Goal: Information Seeking & Learning: Learn about a topic

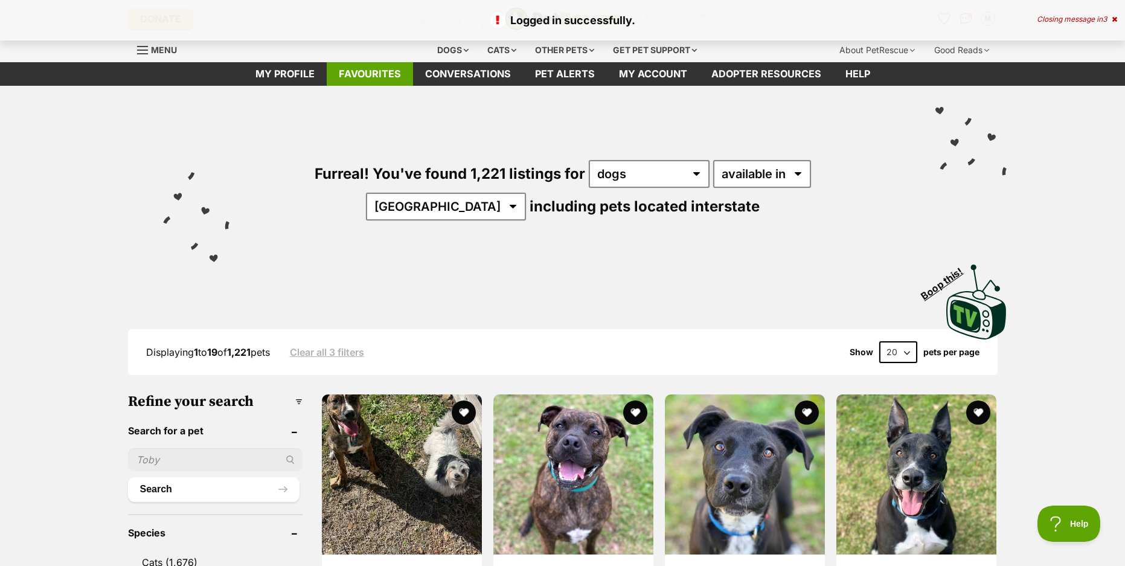
click at [366, 79] on link "Favourites" at bounding box center [370, 74] width 86 height 24
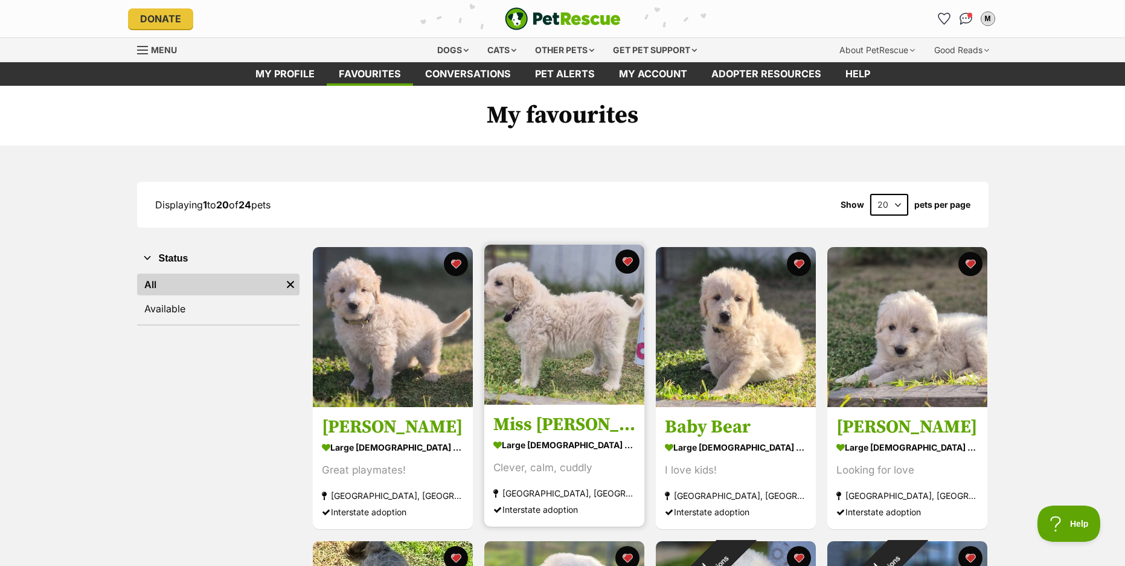
click at [493, 362] on img at bounding box center [564, 324] width 160 height 160
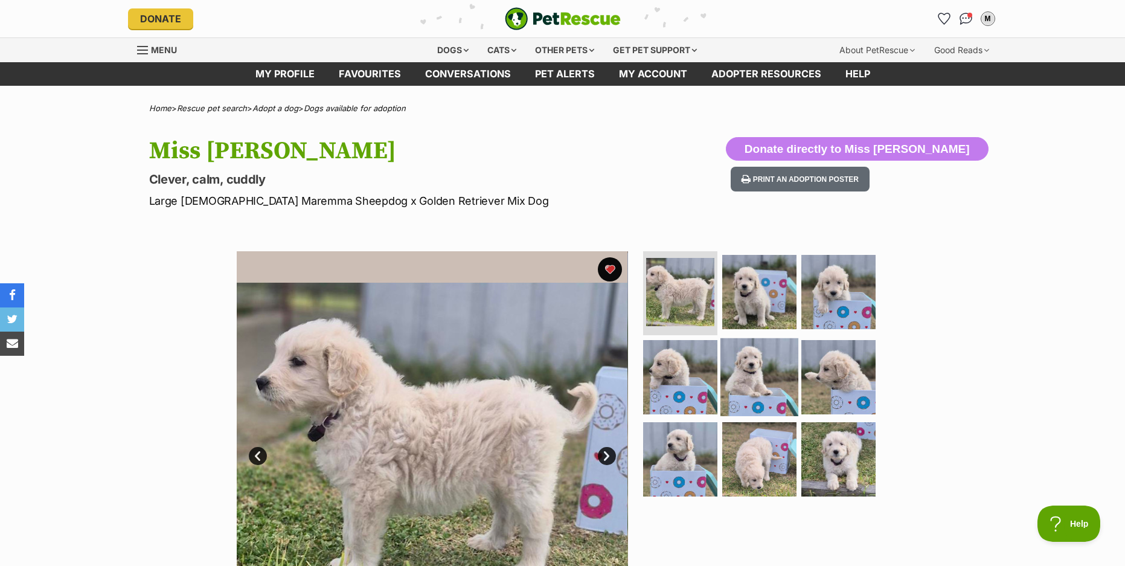
click at [753, 360] on img at bounding box center [759, 377] width 78 height 78
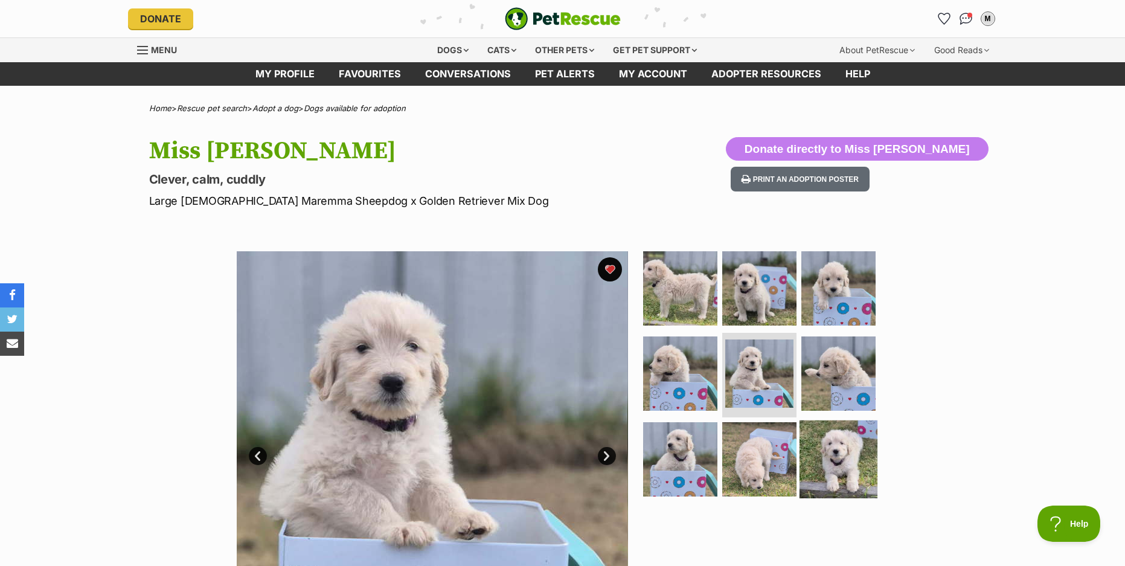
click at [825, 459] on img at bounding box center [838, 459] width 78 height 78
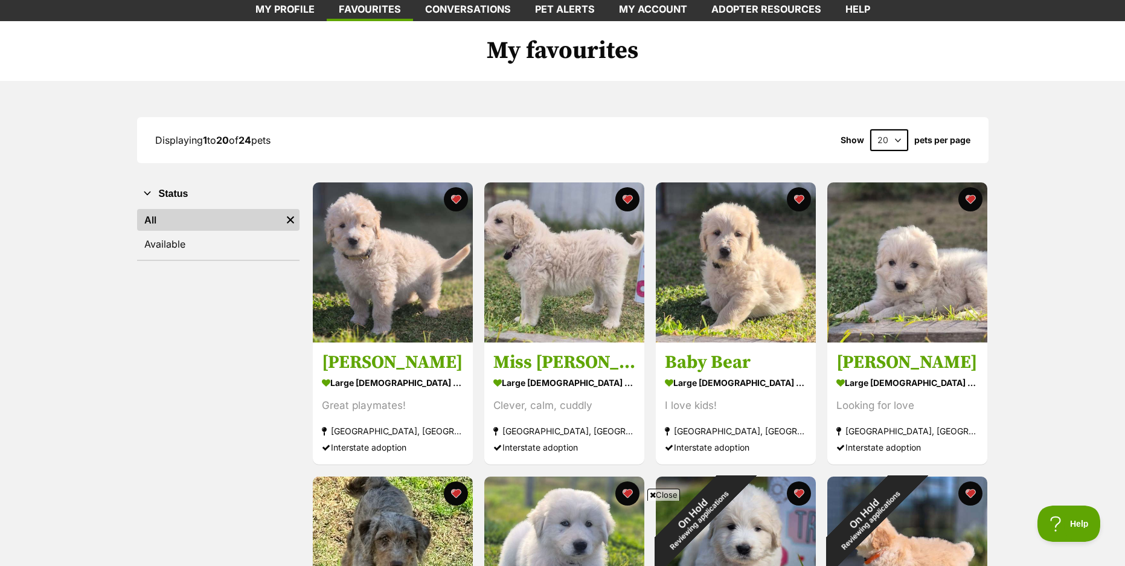
scroll to position [60, 0]
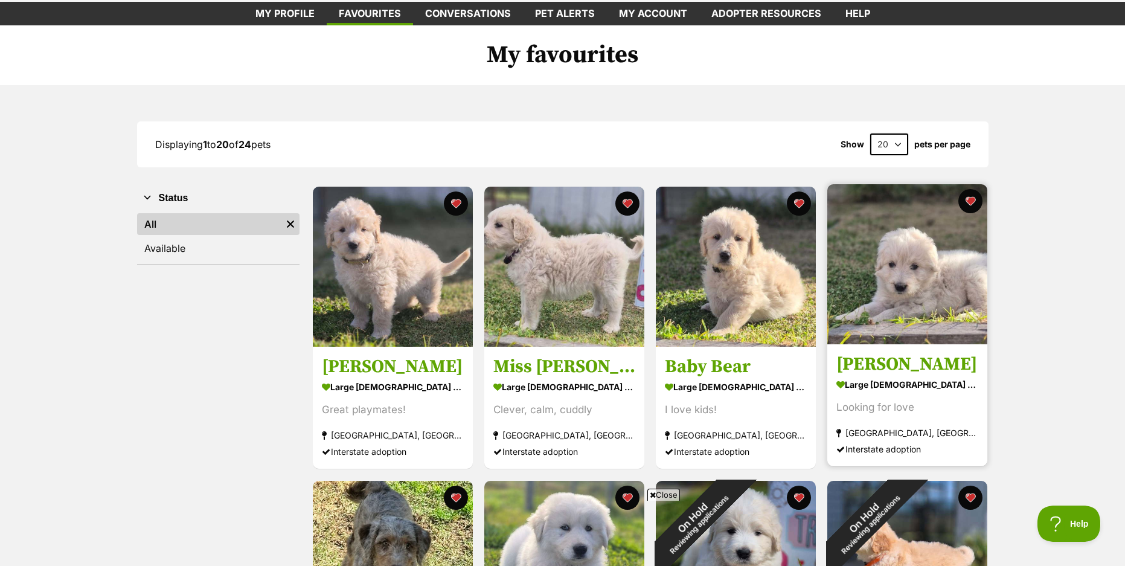
click at [891, 273] on img at bounding box center [907, 264] width 160 height 160
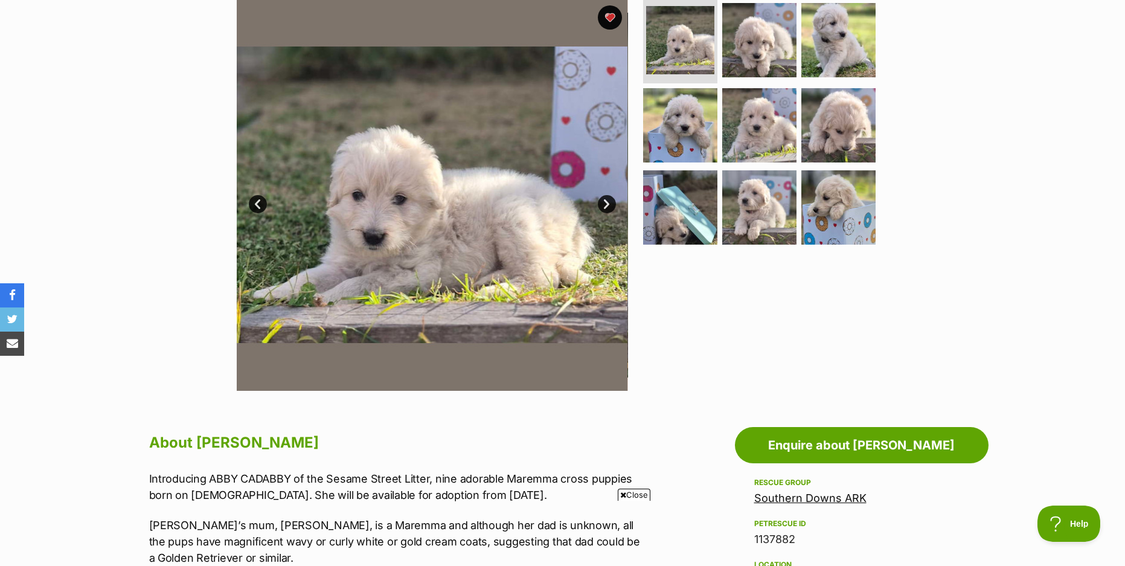
scroll to position [241, 0]
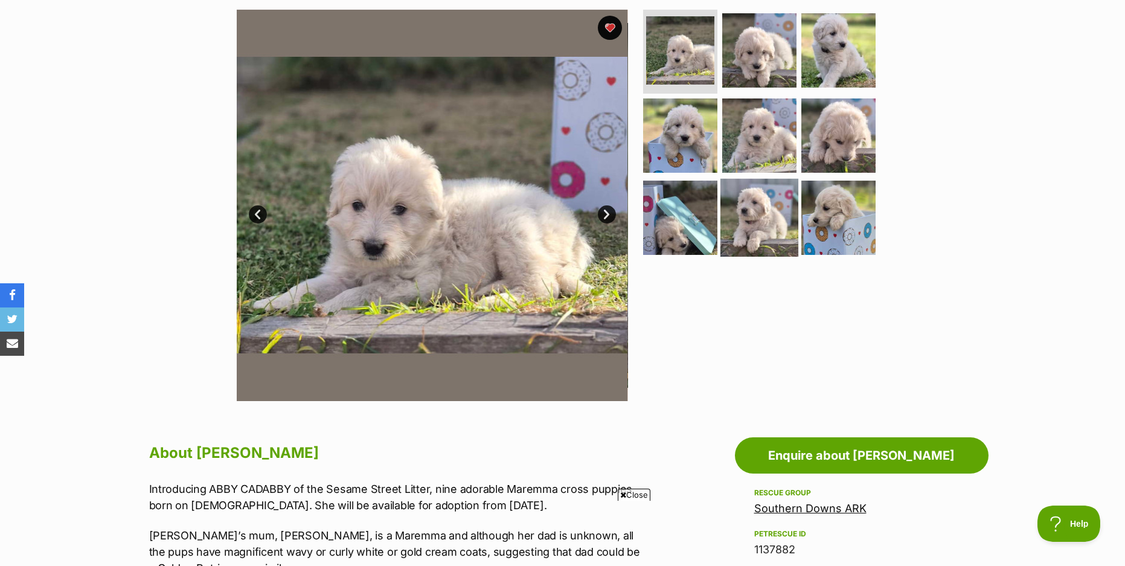
click at [760, 221] on img at bounding box center [759, 218] width 78 height 78
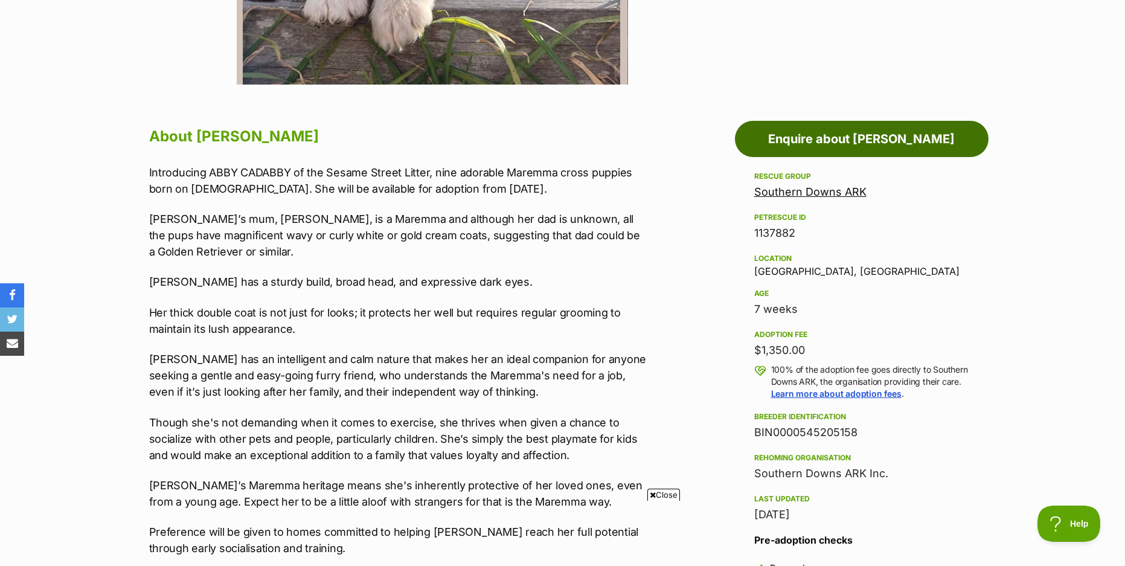
scroll to position [664, 0]
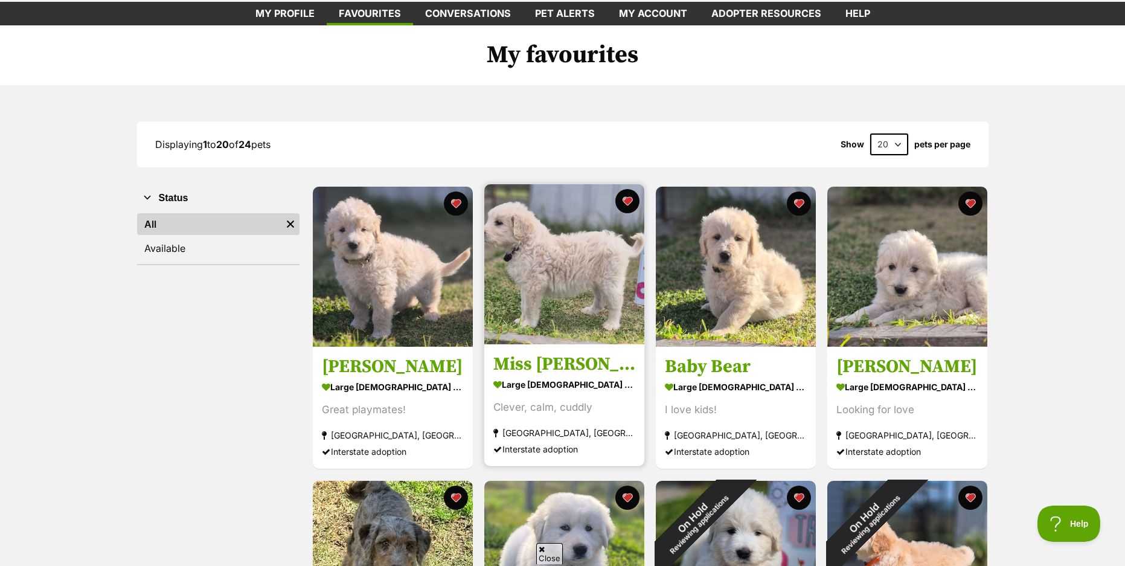
click at [568, 282] on img at bounding box center [564, 264] width 160 height 160
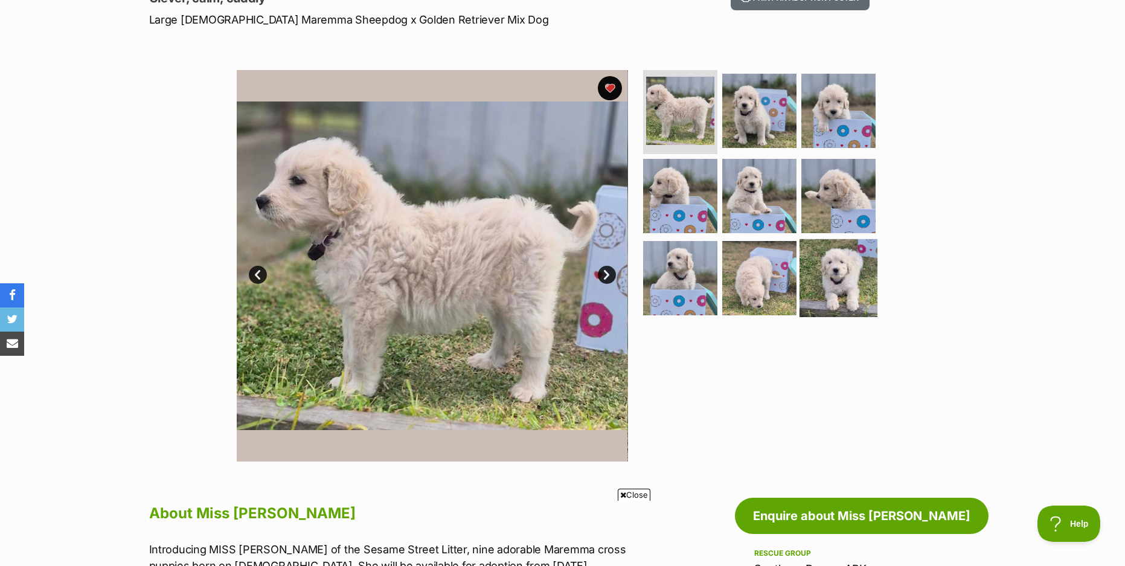
click at [812, 262] on img at bounding box center [838, 278] width 78 height 78
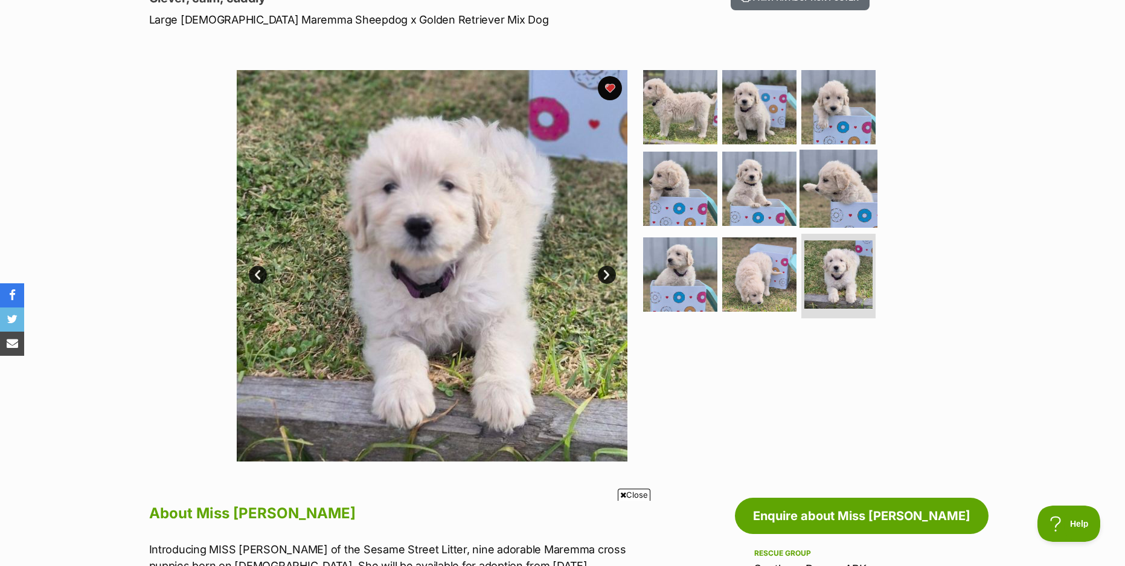
click at [810, 203] on img at bounding box center [838, 189] width 78 height 78
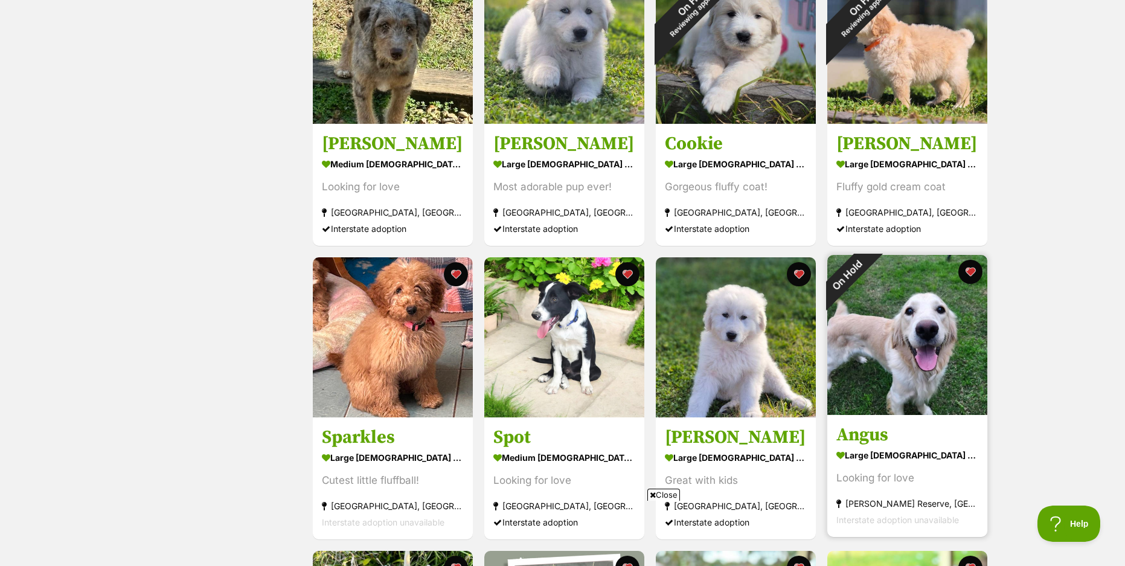
scroll to position [604, 0]
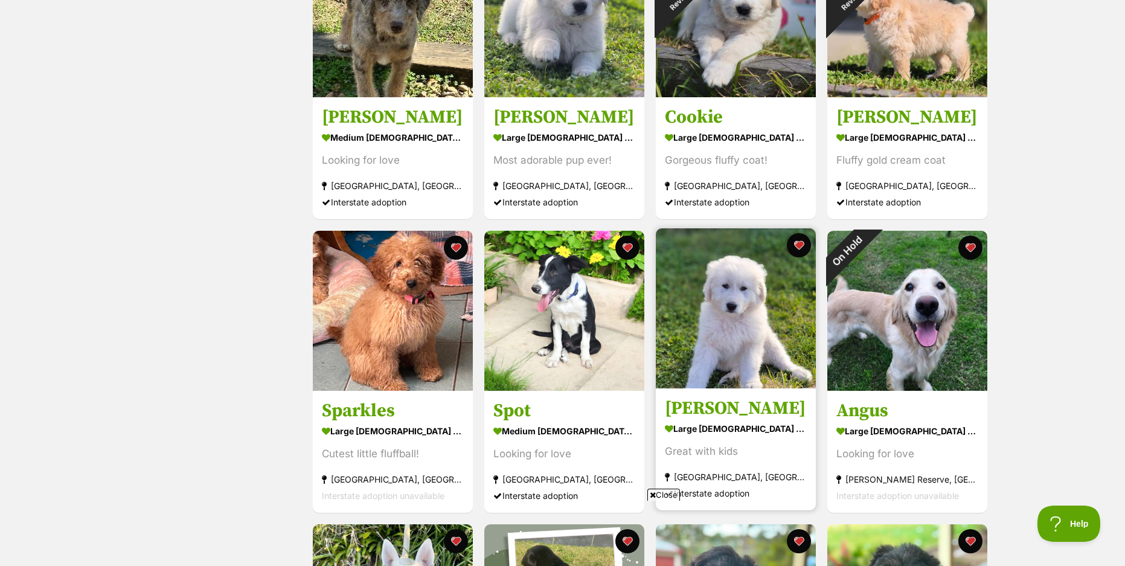
click at [751, 322] on img at bounding box center [736, 308] width 160 height 160
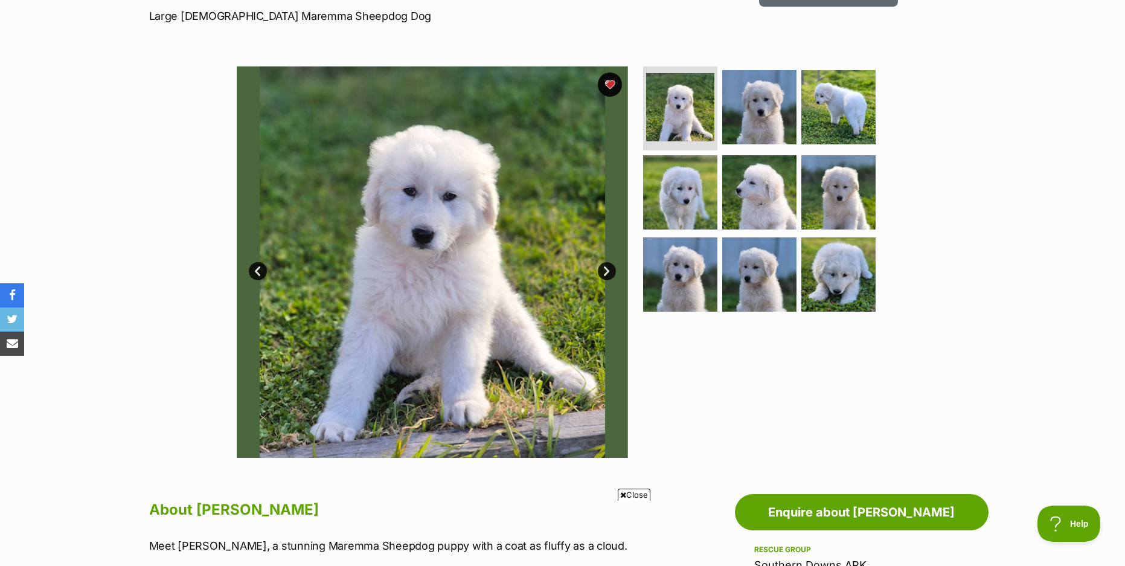
scroll to position [181, 0]
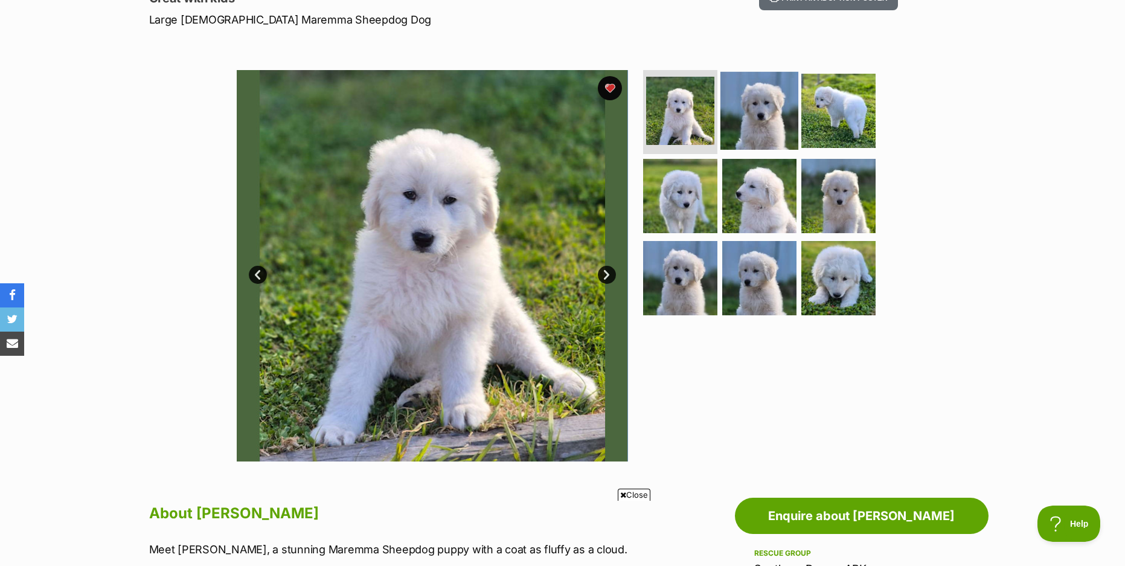
click at [780, 104] on img at bounding box center [759, 110] width 78 height 78
